Goal: Transaction & Acquisition: Purchase product/service

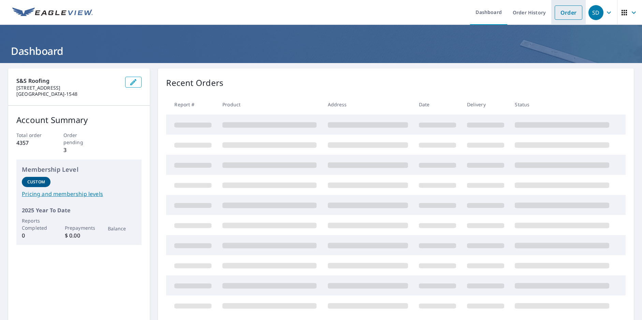
click at [559, 17] on link "Order" at bounding box center [569, 12] width 28 height 14
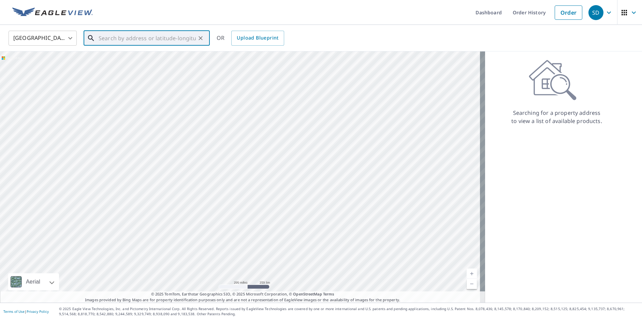
click at [101, 38] on input "text" at bounding box center [147, 38] width 97 height 19
click at [120, 59] on span "22732 19th Dr [PERSON_NAME]" at bounding box center [150, 58] width 107 height 8
type input "[STREET_ADDRESS]"
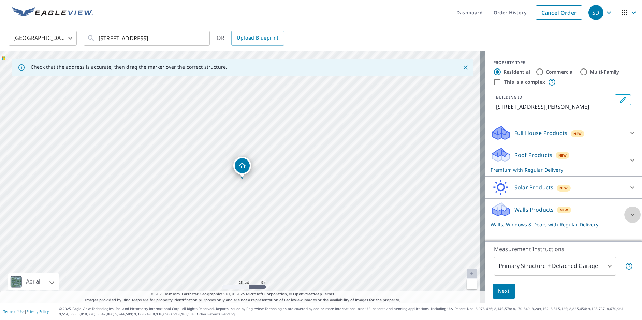
drag, startPoint x: 627, startPoint y: 214, endPoint x: 589, endPoint y: 213, distance: 37.2
click at [628, 214] on icon at bounding box center [632, 215] width 8 height 8
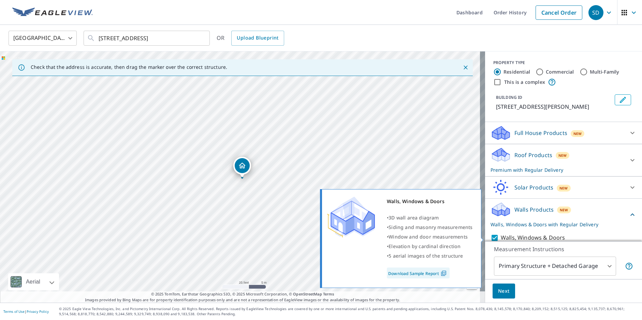
click at [491, 237] on input "Walls, Windows & Doors" at bounding box center [496, 238] width 10 height 8
checkbox input "false"
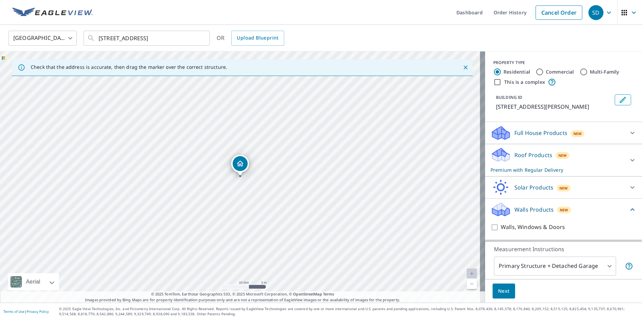
click at [500, 288] on span "Next" at bounding box center [504, 291] width 12 height 9
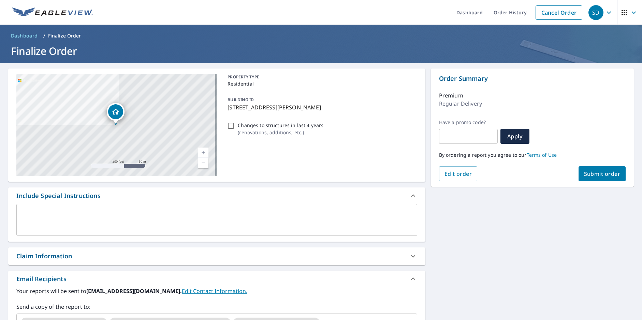
click at [591, 177] on span "Submit order" at bounding box center [602, 174] width 36 height 8
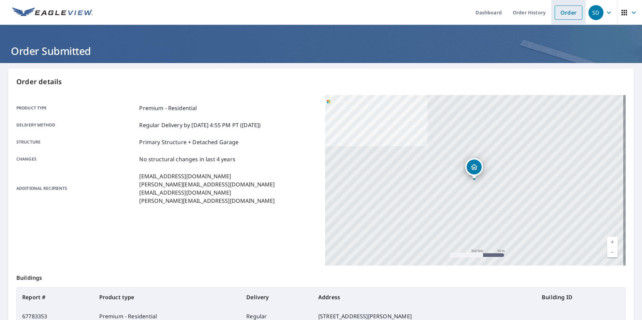
click at [565, 16] on link "Order" at bounding box center [569, 12] width 28 height 14
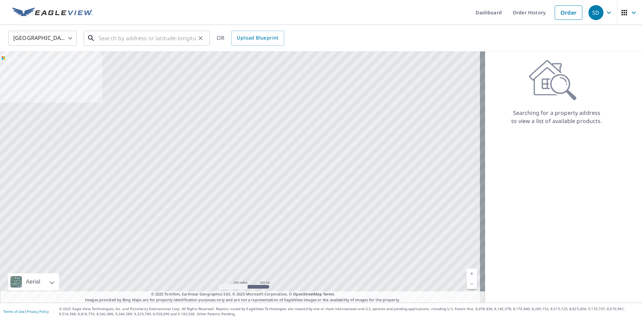
click at [108, 36] on input "text" at bounding box center [147, 38] width 97 height 19
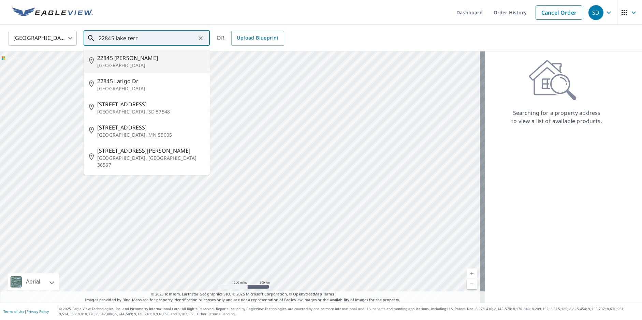
click at [130, 61] on span "22845 [PERSON_NAME]" at bounding box center [150, 58] width 107 height 8
type input "[STREET_ADDRESS][PERSON_NAME]"
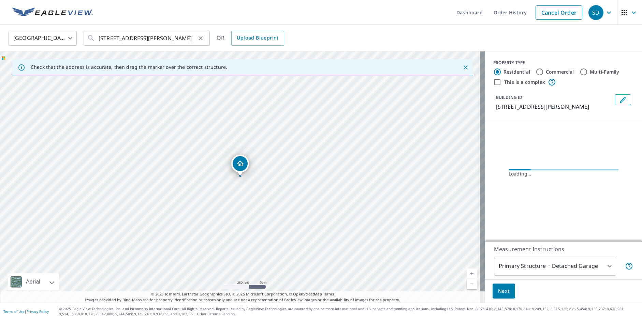
click at [199, 36] on icon "Clear" at bounding box center [201, 38] width 4 height 4
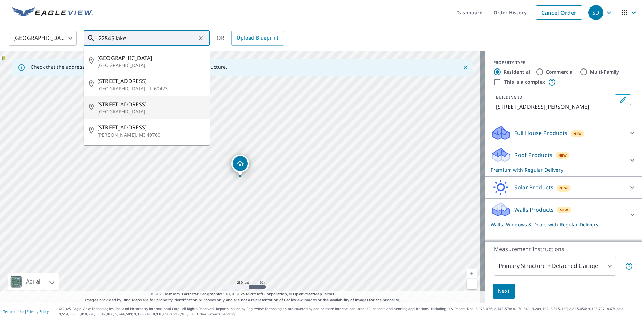
click at [132, 103] on span "[STREET_ADDRESS]" at bounding box center [150, 104] width 107 height 8
type input "[STREET_ADDRESS]"
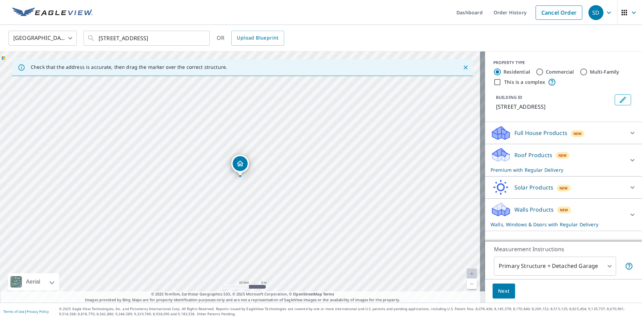
click at [628, 219] on icon at bounding box center [632, 215] width 8 height 8
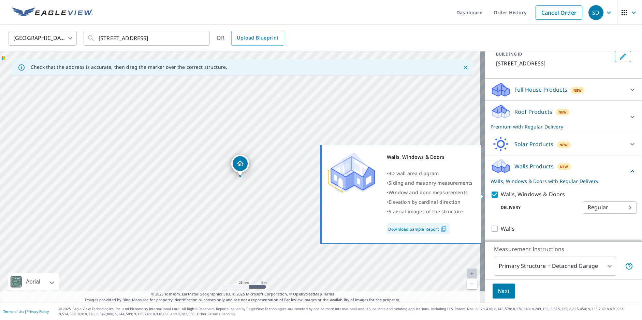
click at [491, 193] on input "Walls, Windows & Doors" at bounding box center [496, 195] width 10 height 8
checkbox input "false"
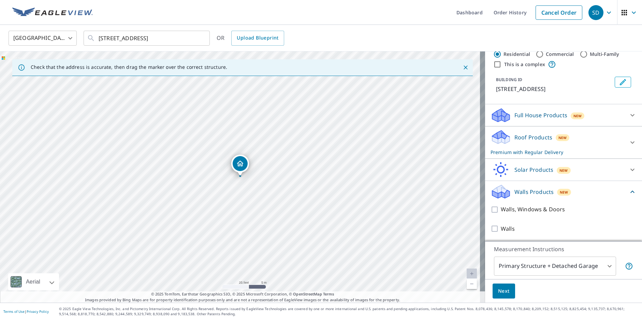
scroll to position [26, 0]
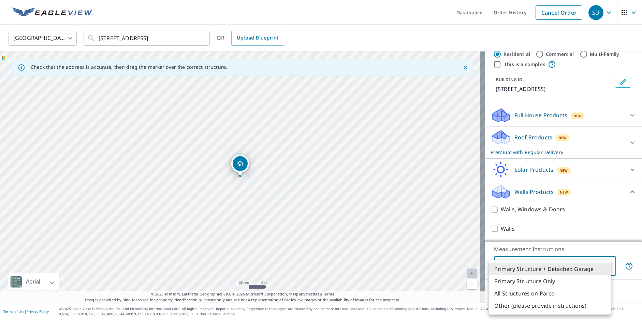
click at [537, 266] on body "SD SD Dashboard Order History Cancel Order SD [GEOGRAPHIC_DATA] [GEOGRAPHIC_DAT…" at bounding box center [321, 160] width 642 height 320
click at [531, 280] on li "Primary Structure Only" at bounding box center [550, 281] width 122 height 12
type input "2"
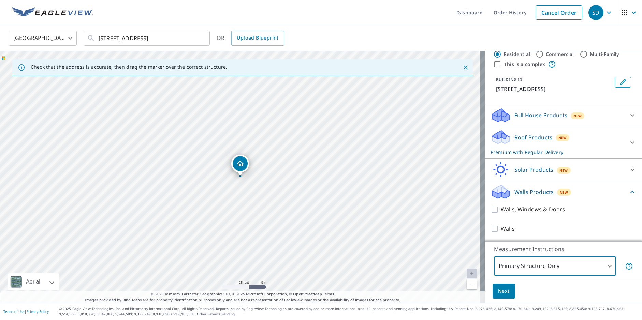
click at [501, 293] on span "Next" at bounding box center [504, 291] width 12 height 9
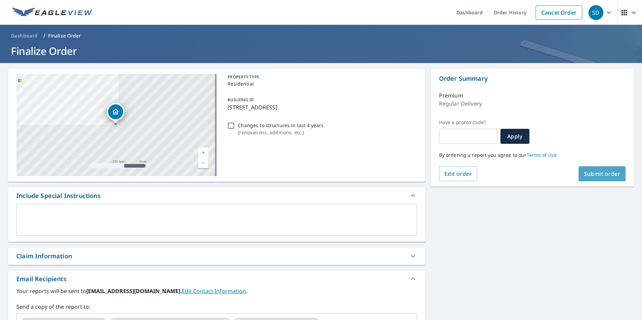
click at [594, 172] on span "Submit order" at bounding box center [602, 174] width 36 height 8
